Goal: Obtain resource: Obtain resource

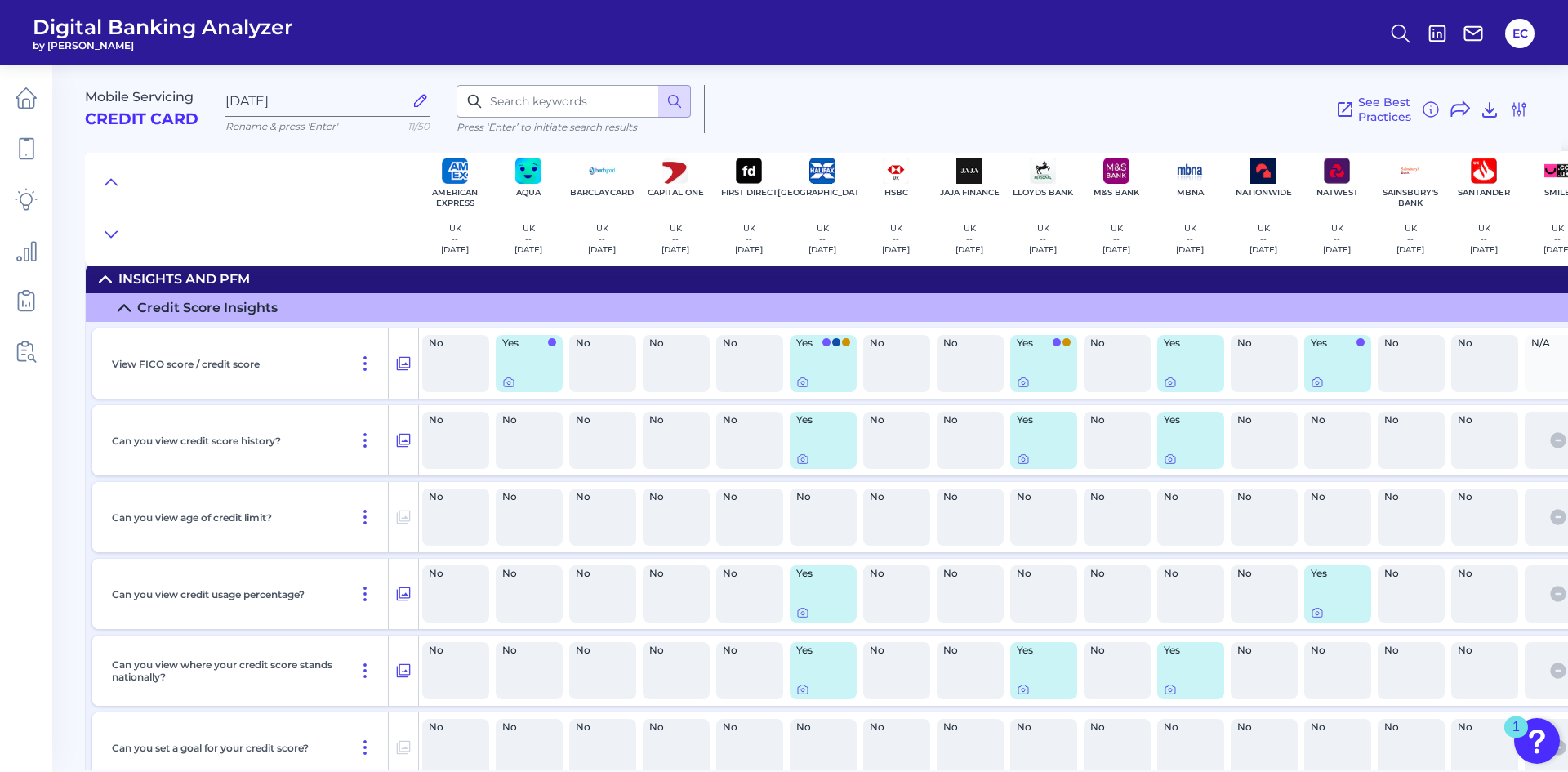
scroll to position [18390, 0]
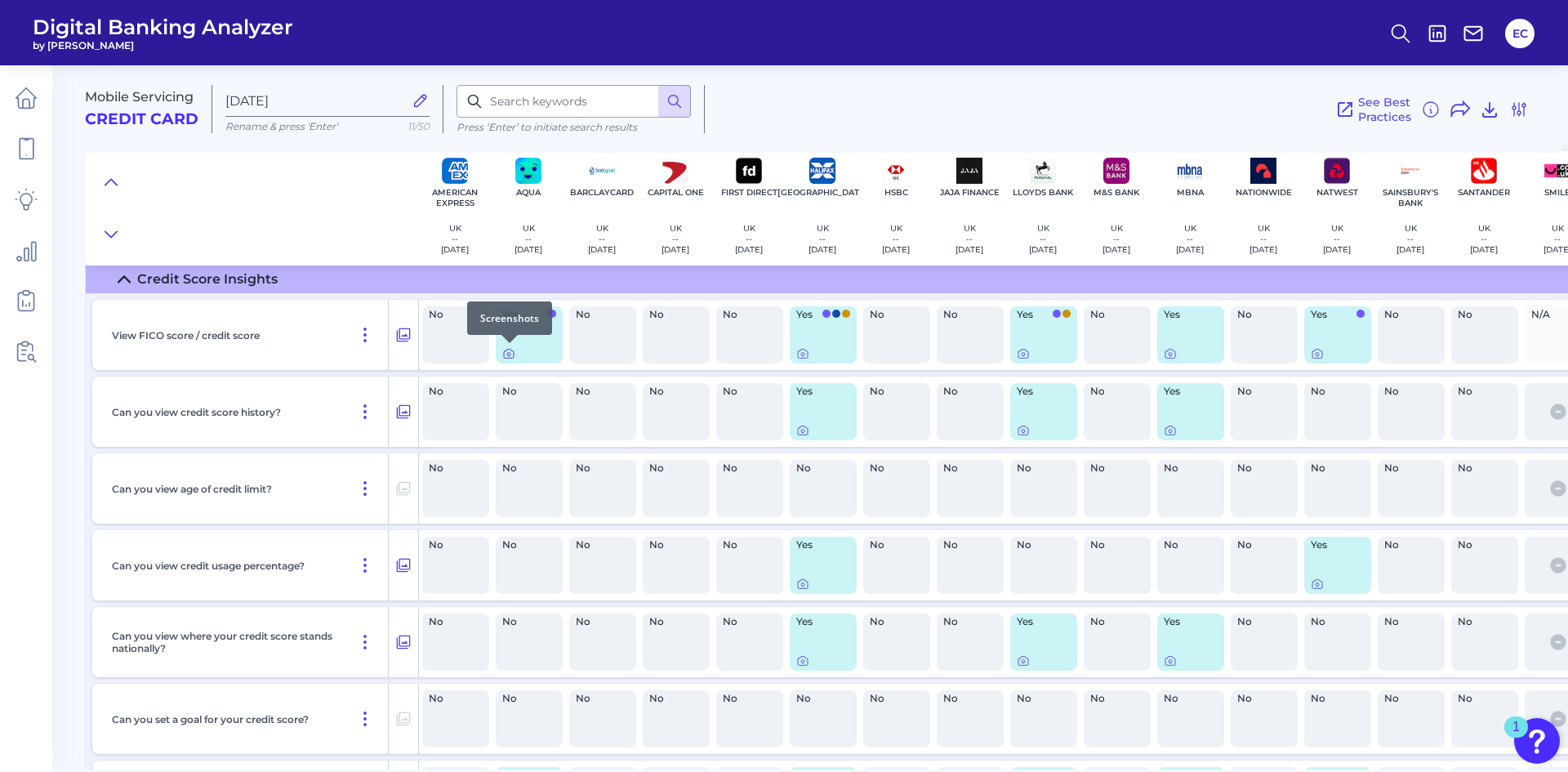
click at [511, 355] on icon at bounding box center [509, 354] width 13 height 13
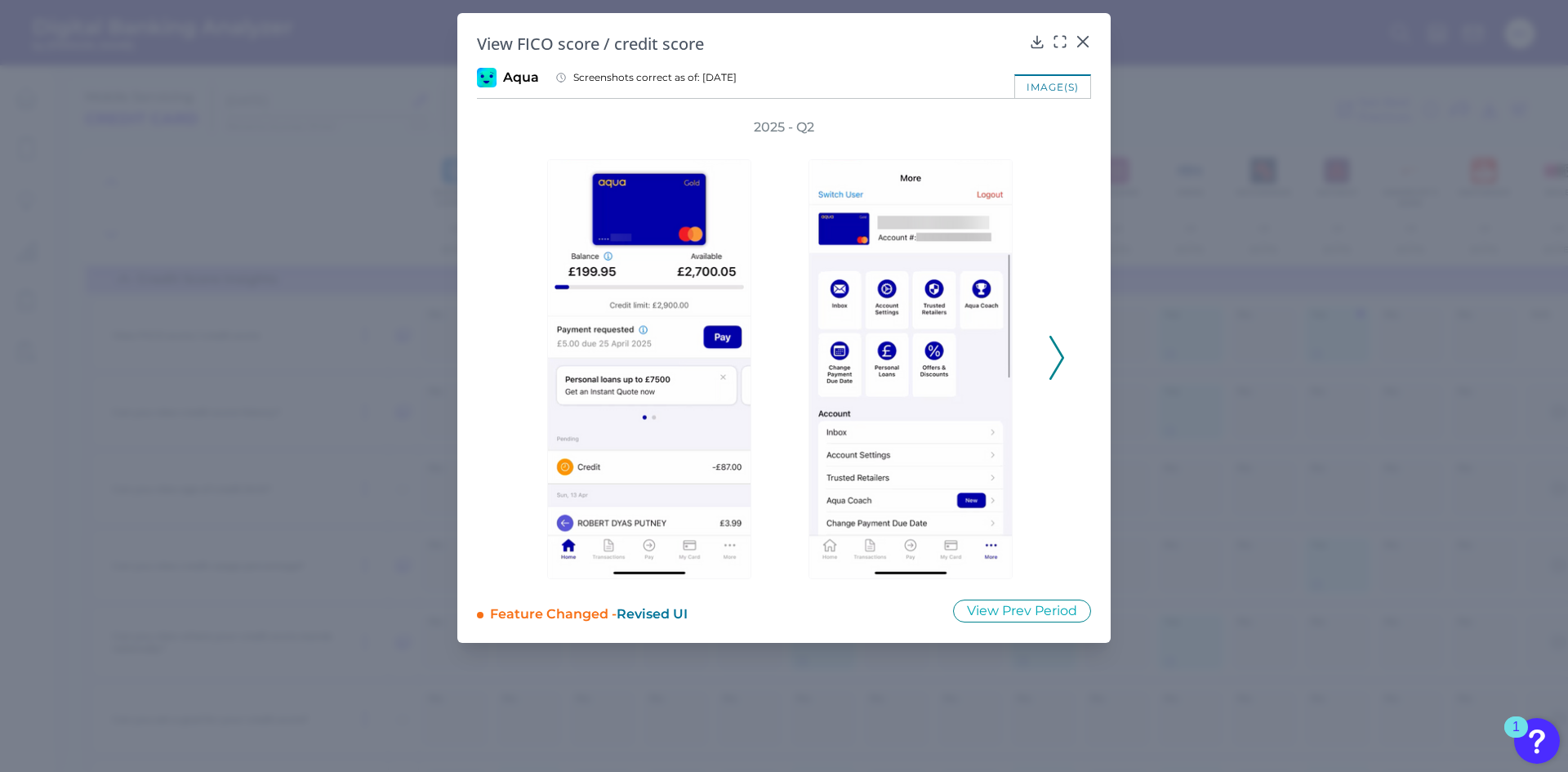
click at [1058, 360] on icon at bounding box center [1057, 357] width 15 height 44
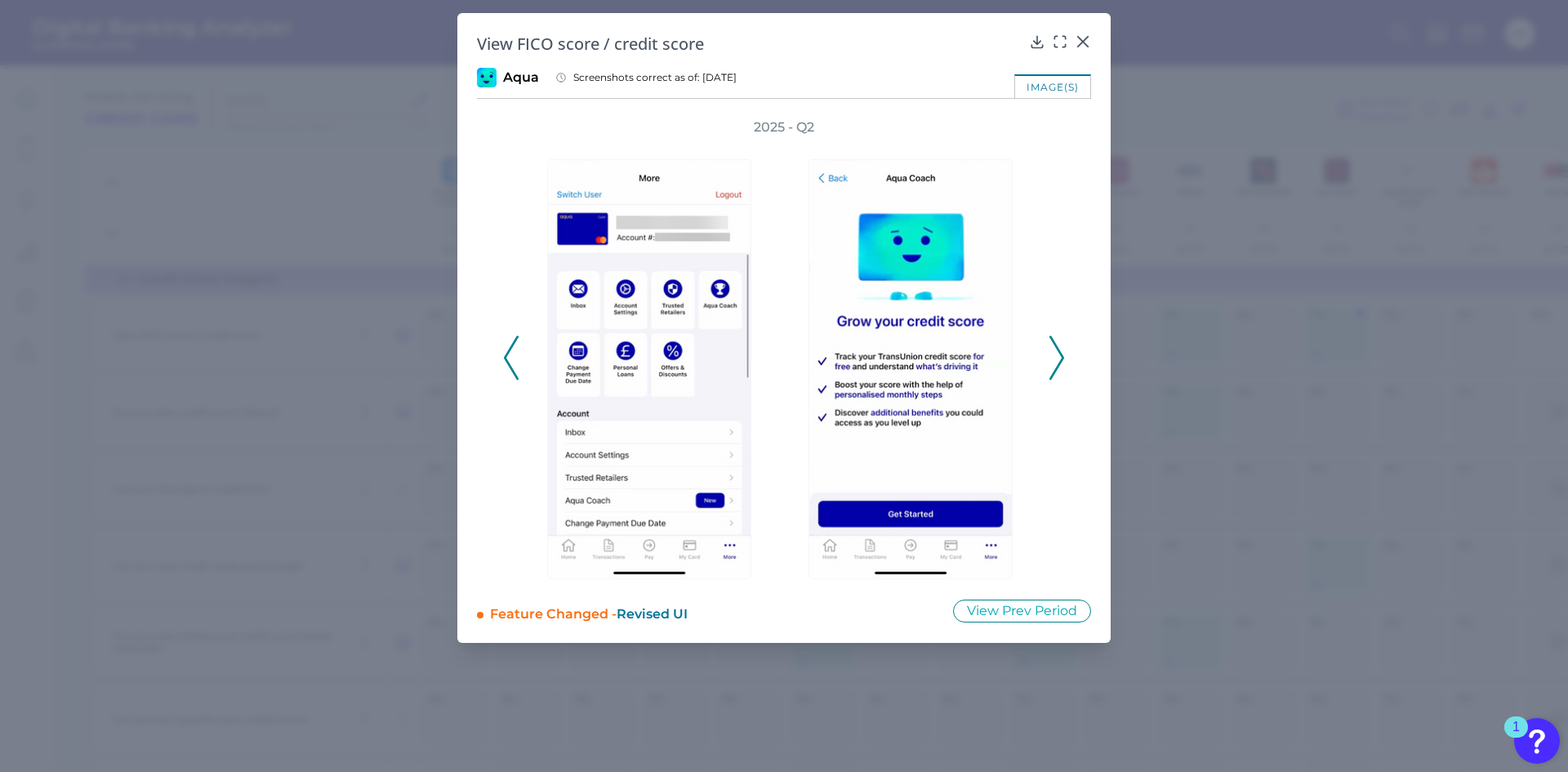
click at [1059, 362] on icon at bounding box center [1057, 357] width 15 height 44
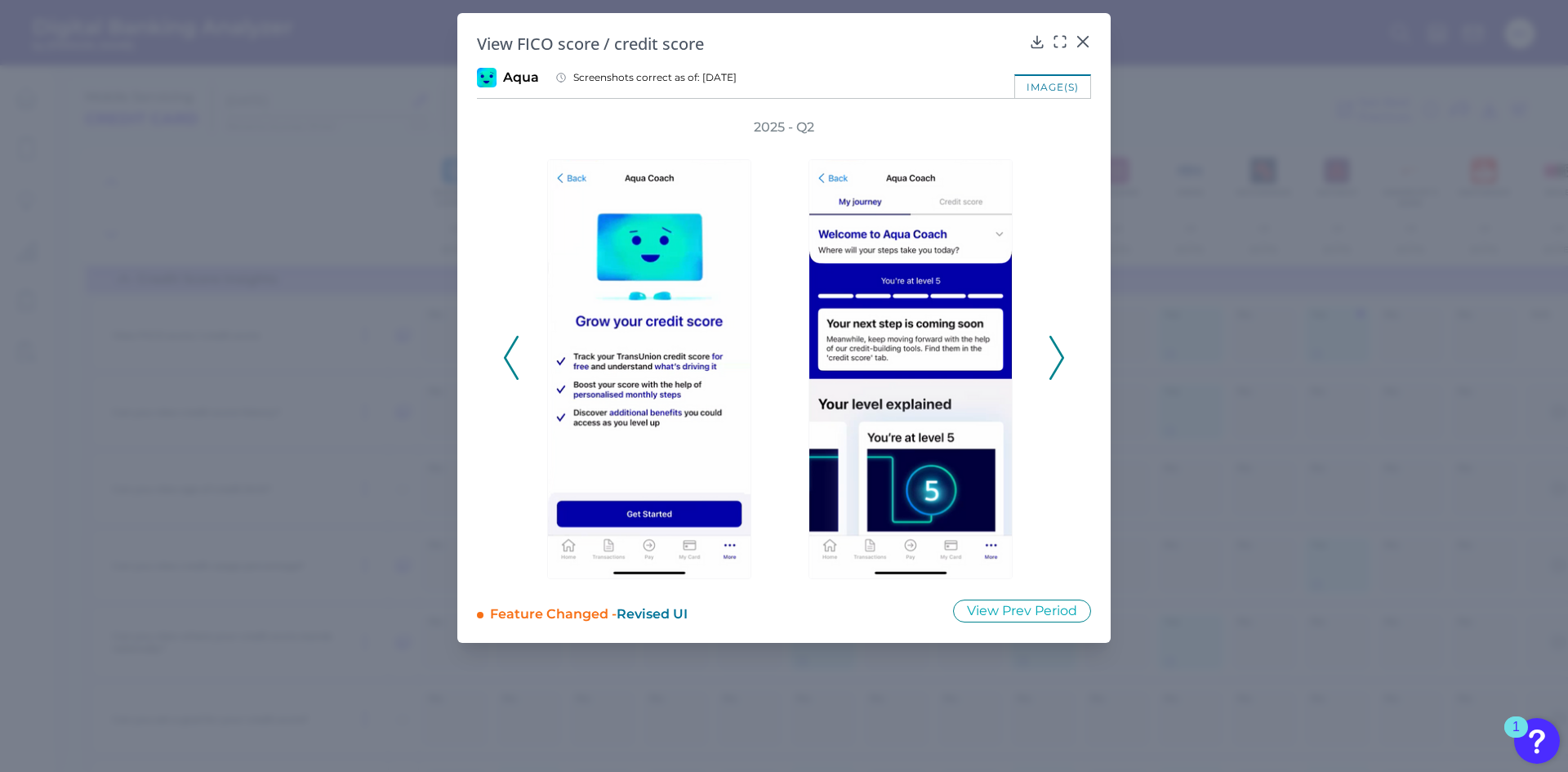
click at [1058, 365] on polyline at bounding box center [1056, 357] width 13 height 42
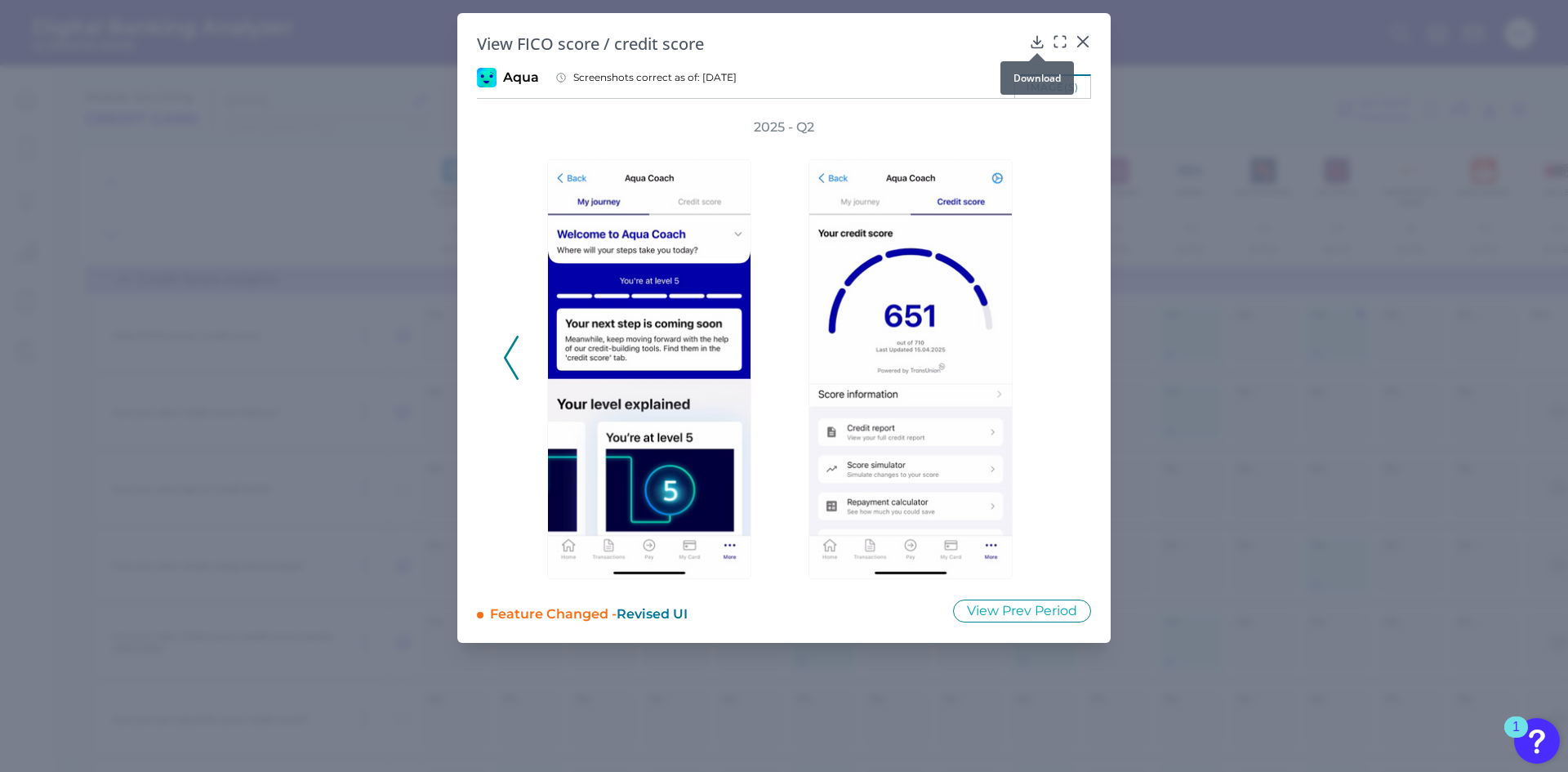
click at [1038, 47] on div at bounding box center [1037, 53] width 16 height 16
click at [1035, 44] on icon at bounding box center [1036, 42] width 11 height 12
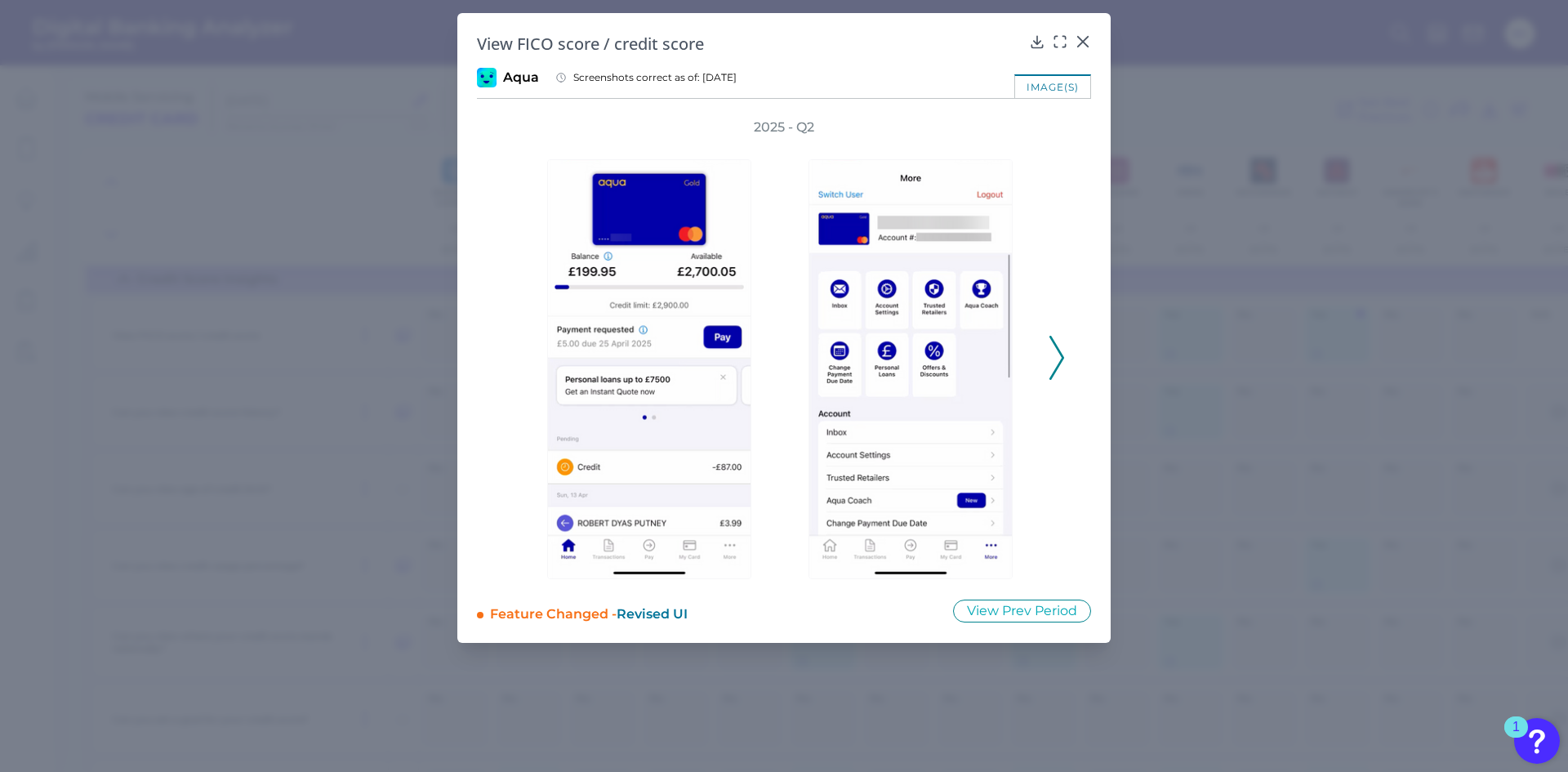
drag, startPoint x: 894, startPoint y: 771, endPoint x: 964, endPoint y: 697, distance: 101.9
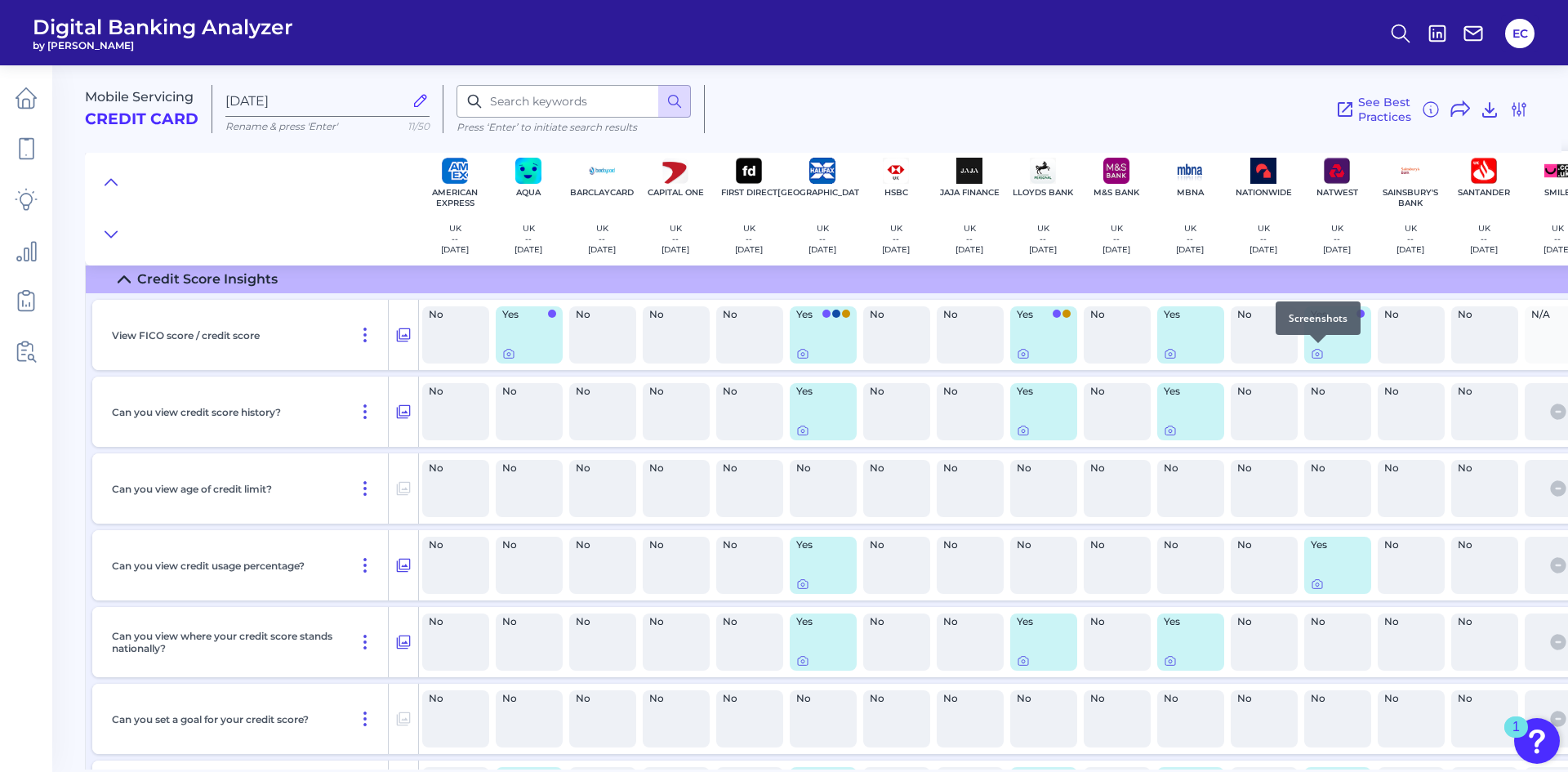
click at [1317, 350] on div at bounding box center [1317, 342] width 16 height 16
click at [1316, 355] on icon at bounding box center [1317, 354] width 13 height 13
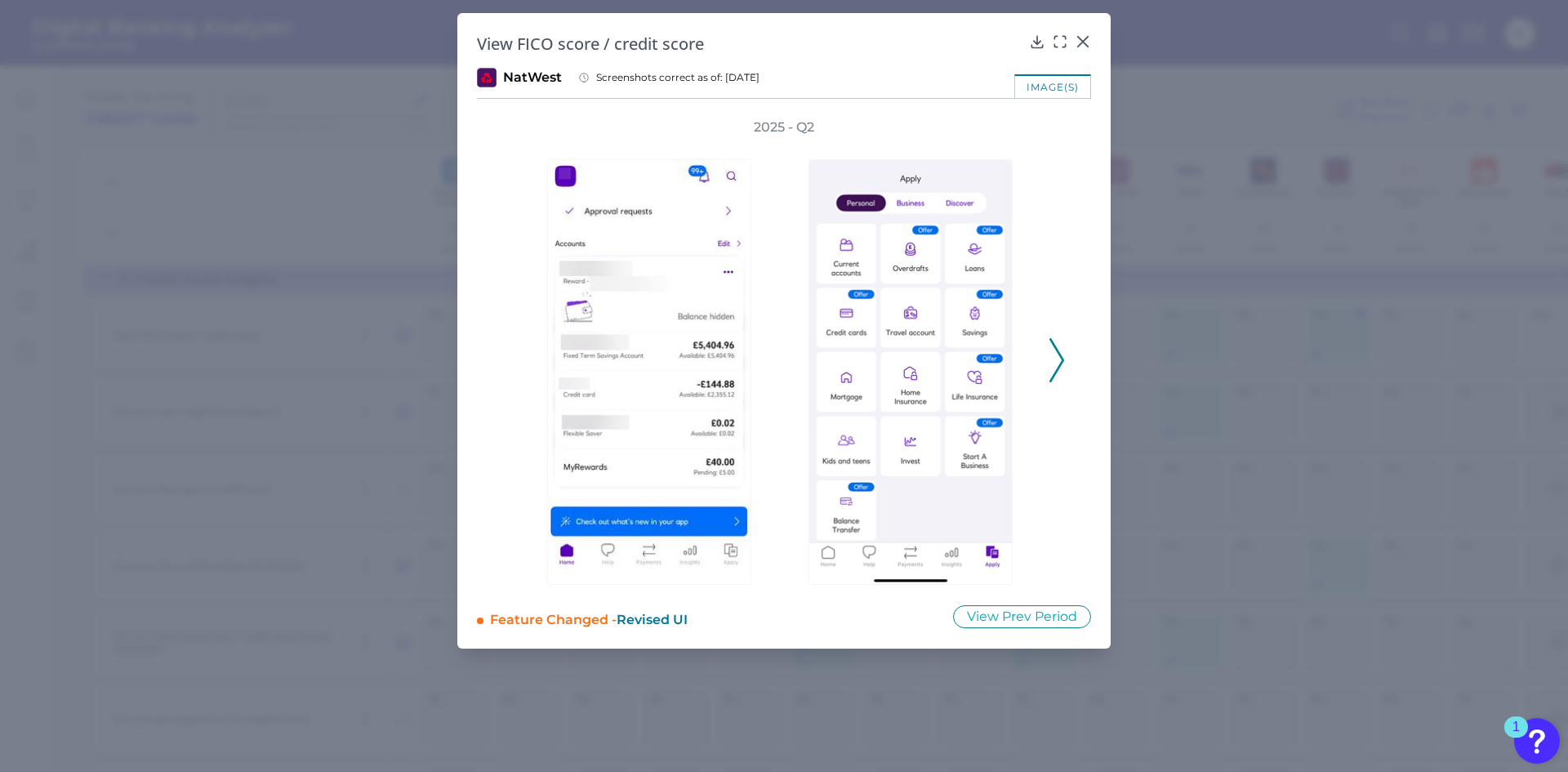
click at [1050, 354] on icon at bounding box center [1057, 360] width 15 height 44
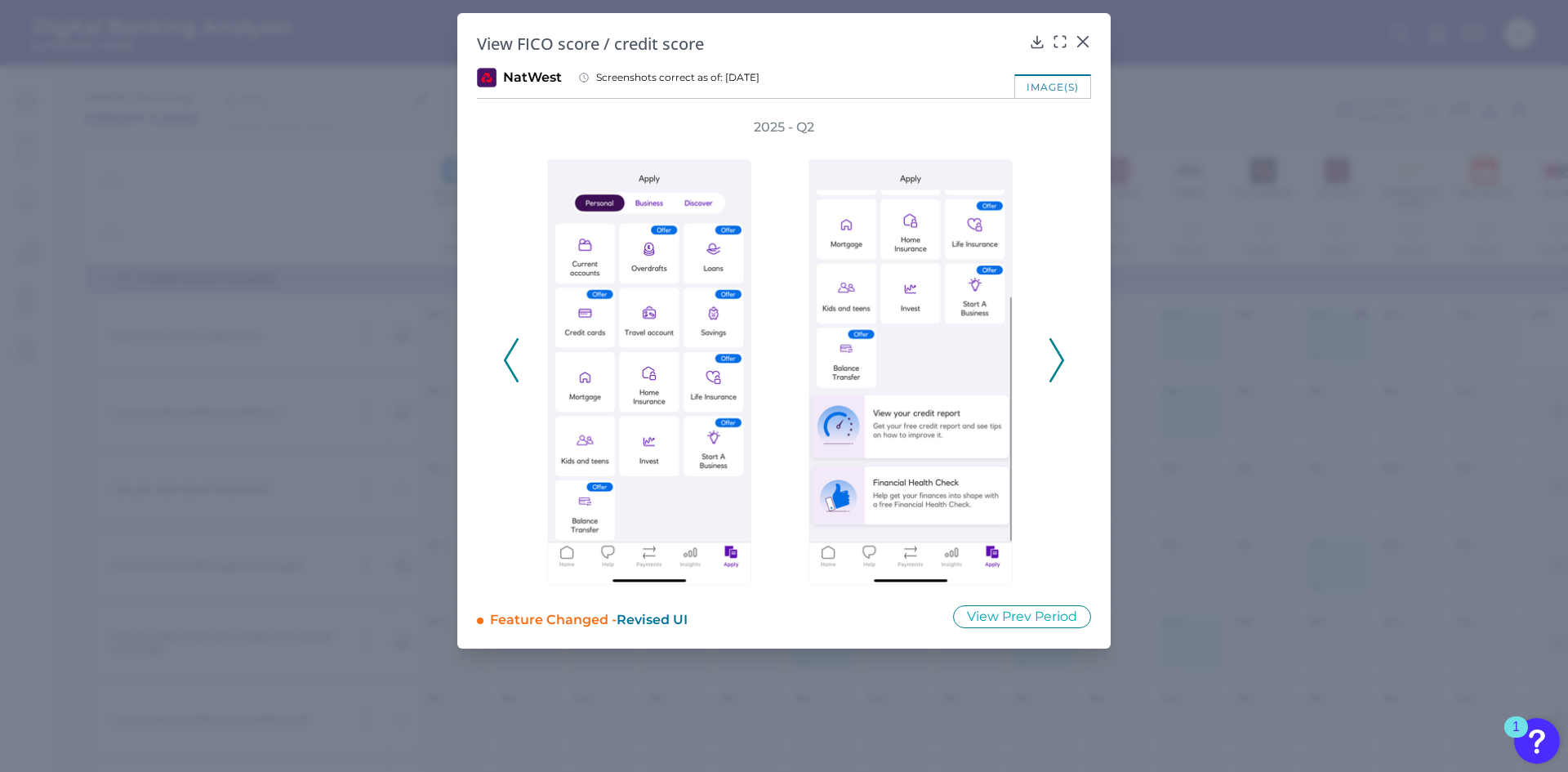
click at [1050, 354] on icon at bounding box center [1057, 360] width 15 height 44
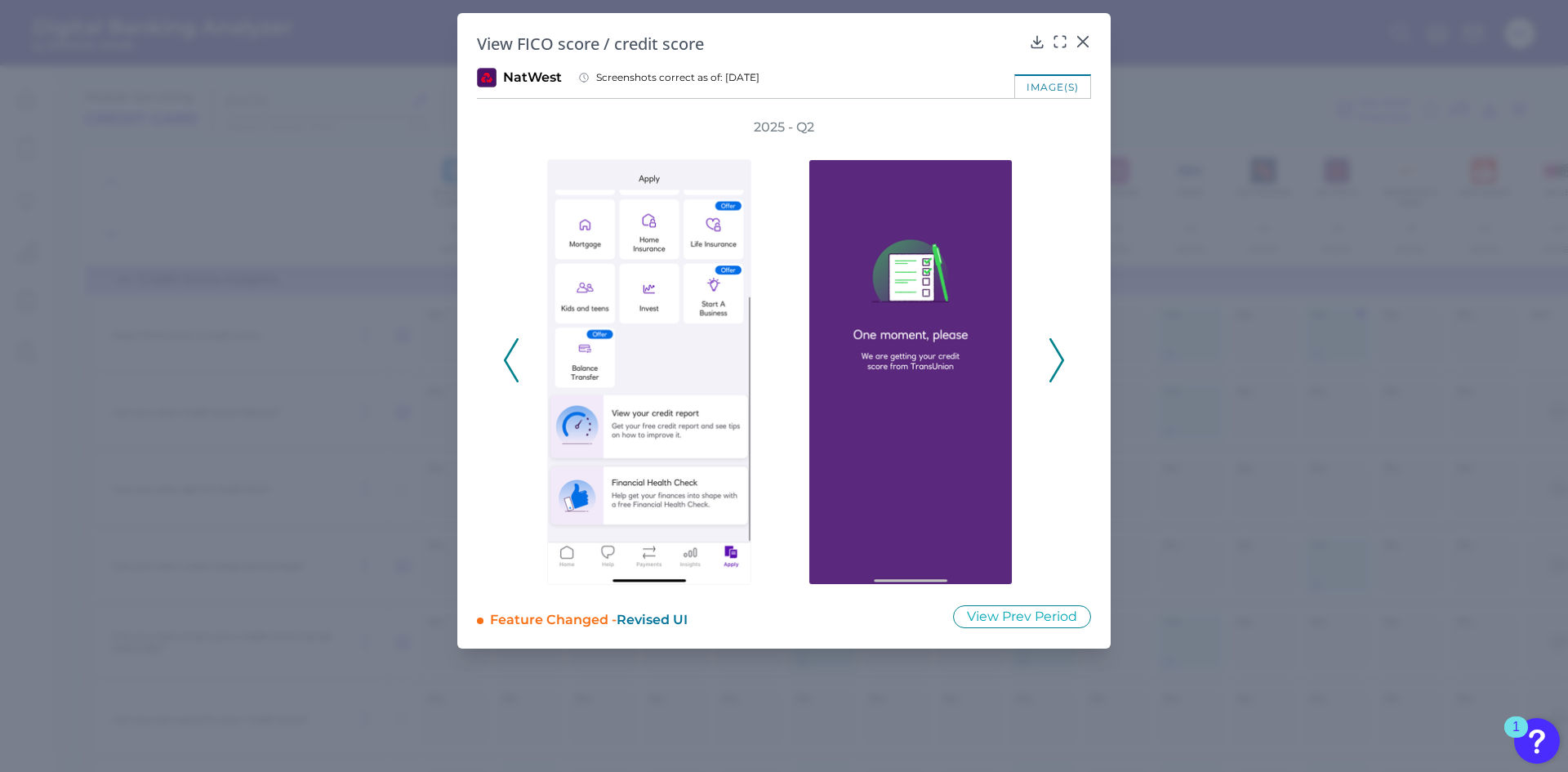
click at [1050, 354] on icon at bounding box center [1057, 360] width 15 height 44
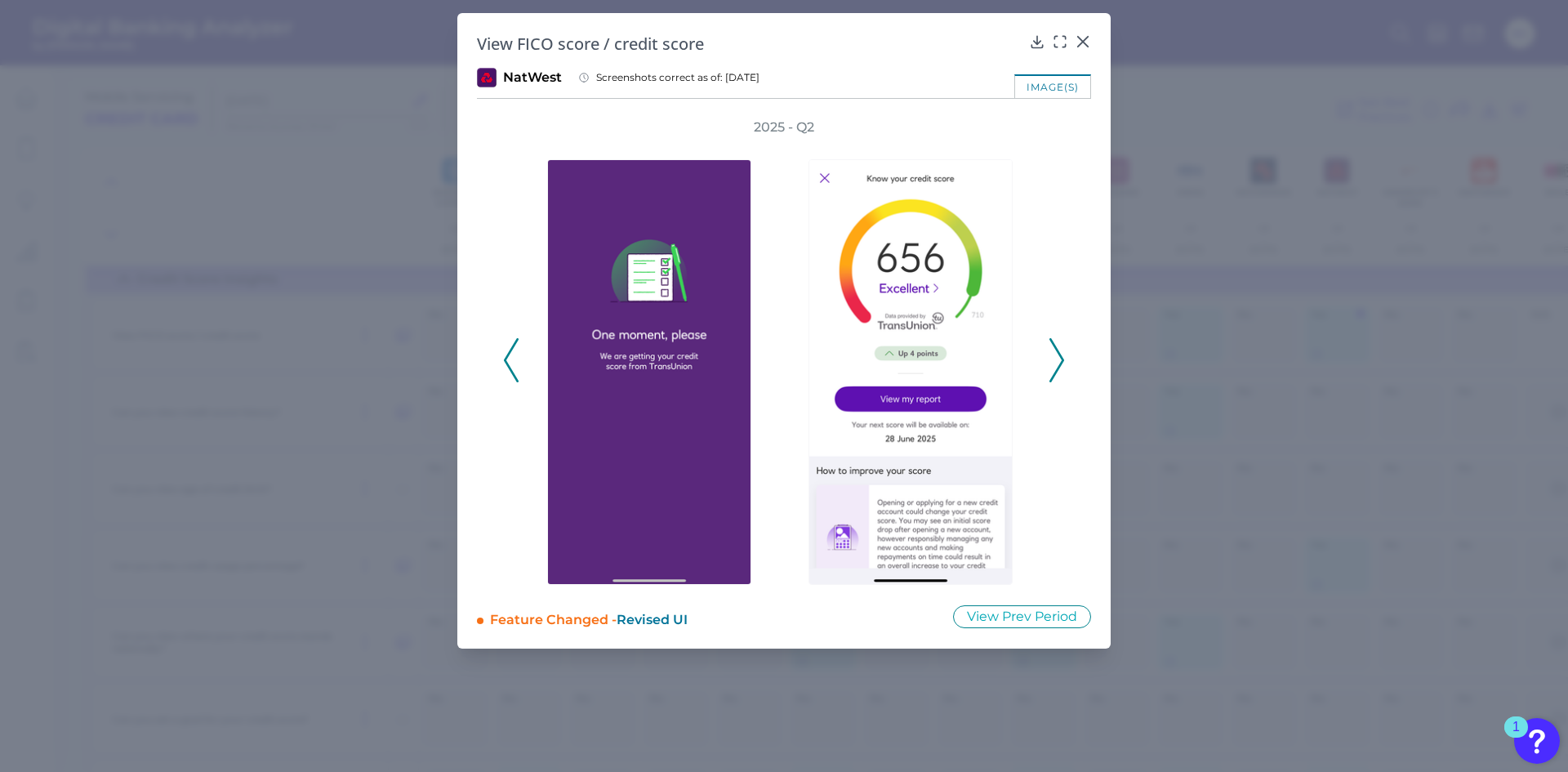
click at [1050, 354] on icon at bounding box center [1057, 360] width 15 height 44
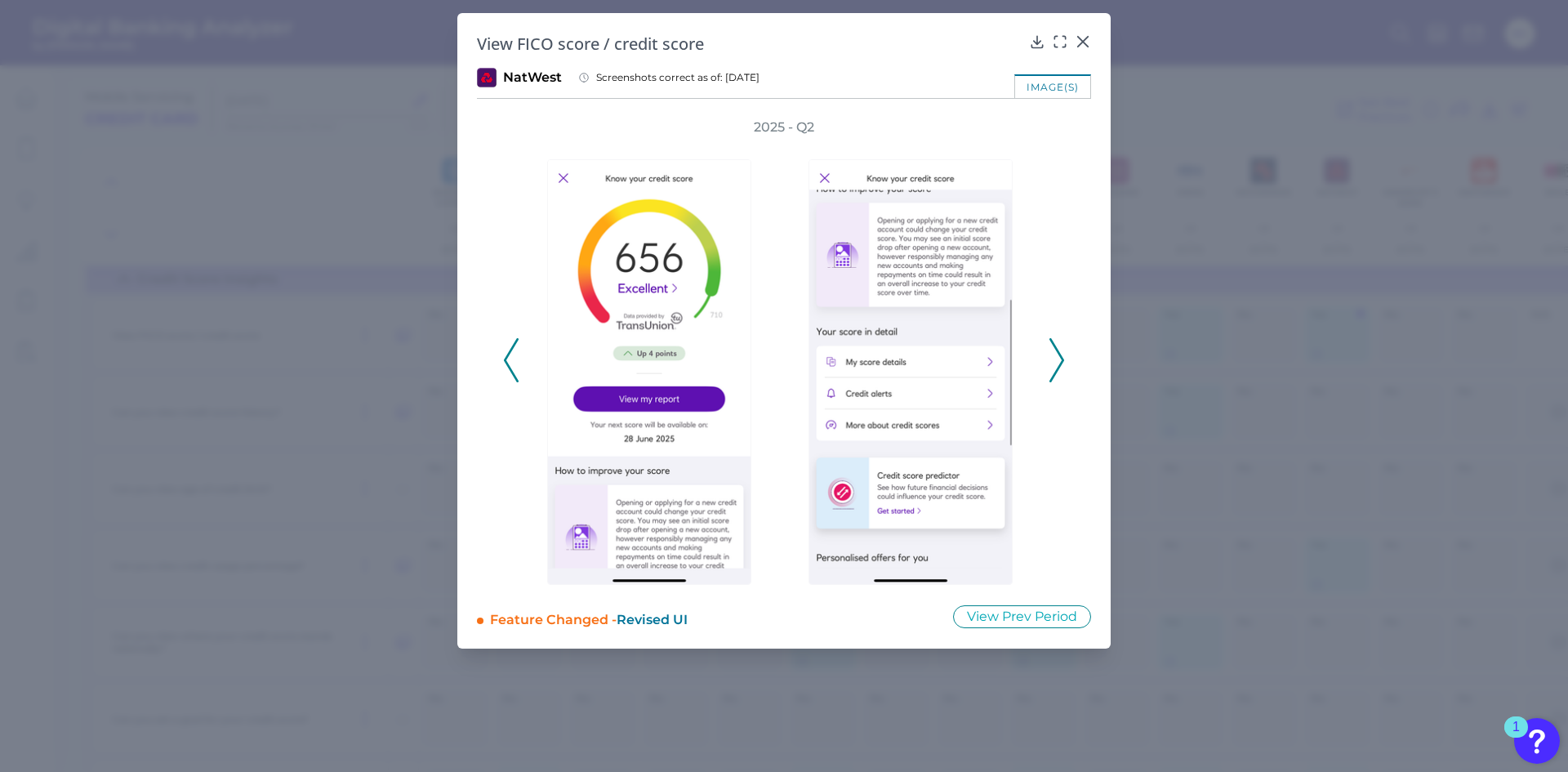
click at [1050, 354] on icon at bounding box center [1057, 360] width 15 height 44
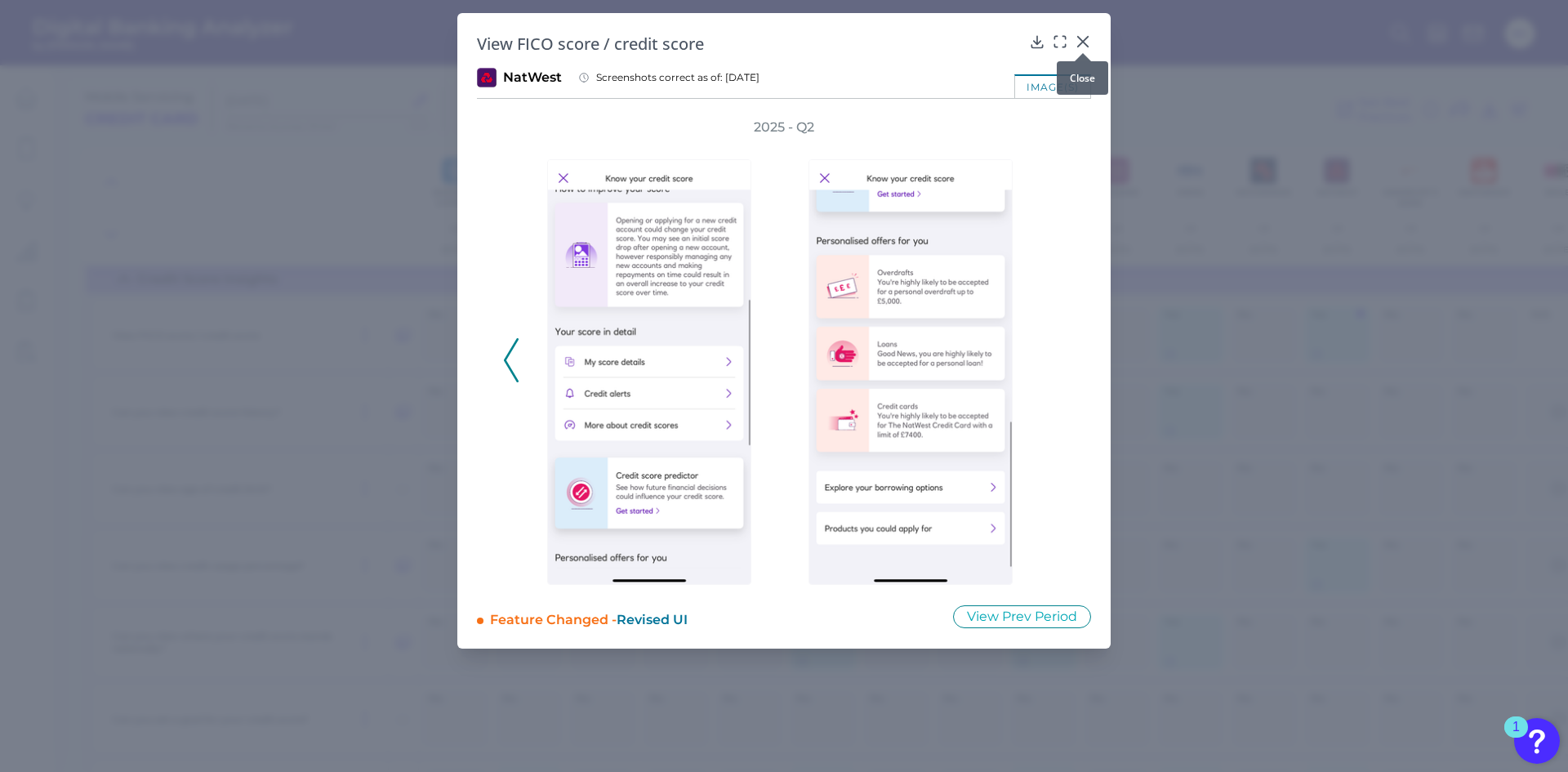
click at [1078, 46] on div at bounding box center [1082, 53] width 16 height 16
click at [1082, 37] on icon at bounding box center [1082, 41] width 16 height 16
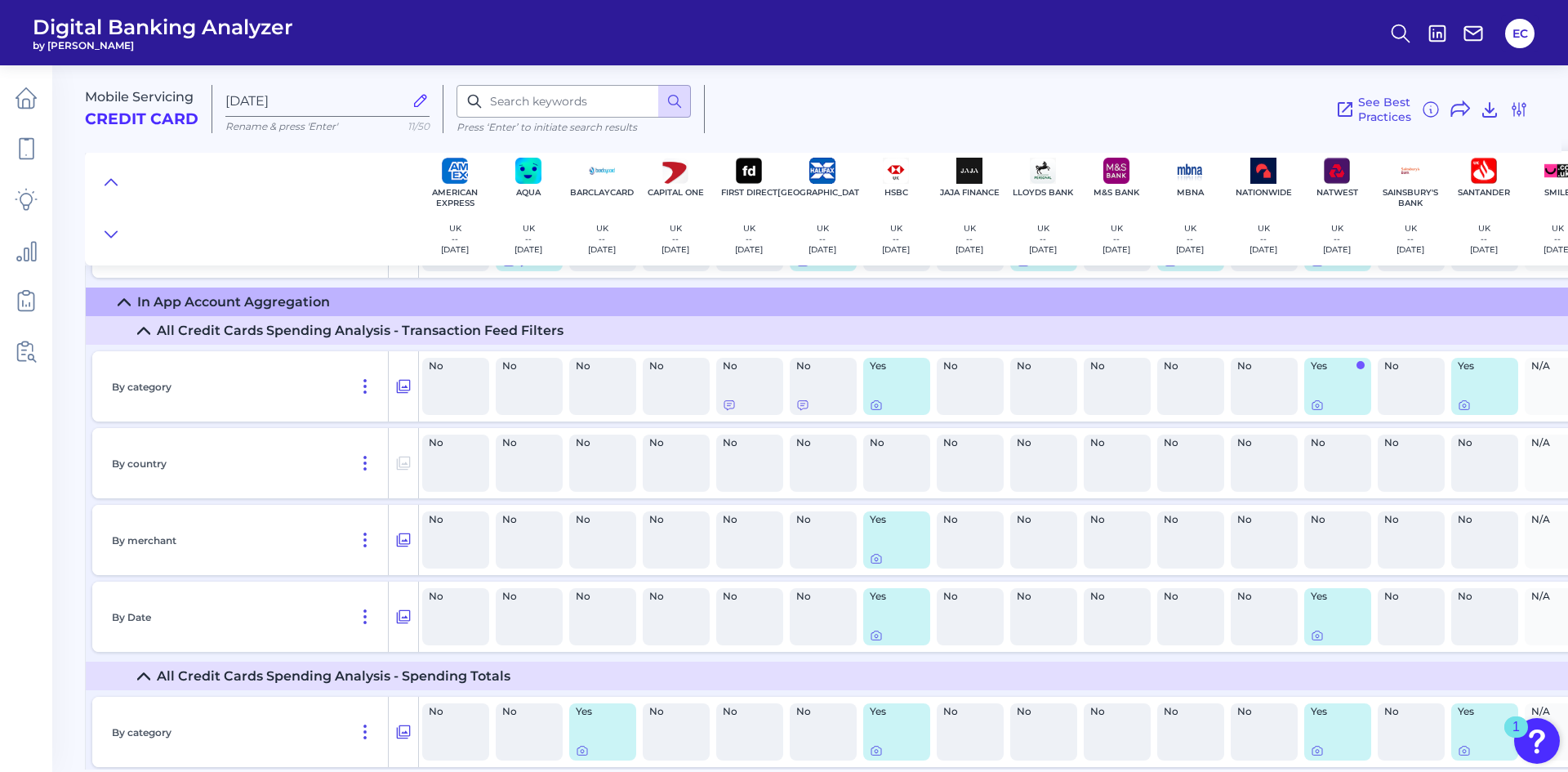
scroll to position [19354, 0]
